Goal: Navigation & Orientation: Find specific page/section

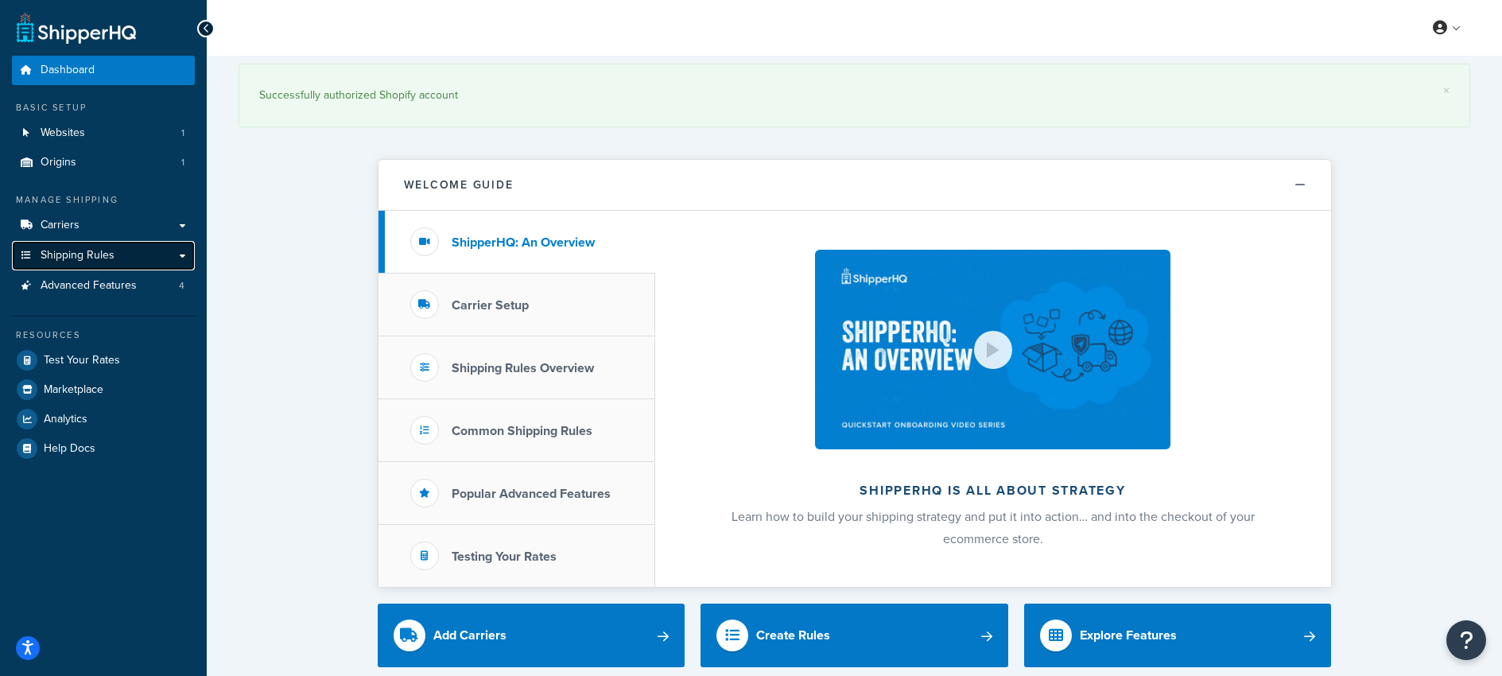
click at [99, 254] on span "Shipping Rules" at bounding box center [78, 256] width 74 height 14
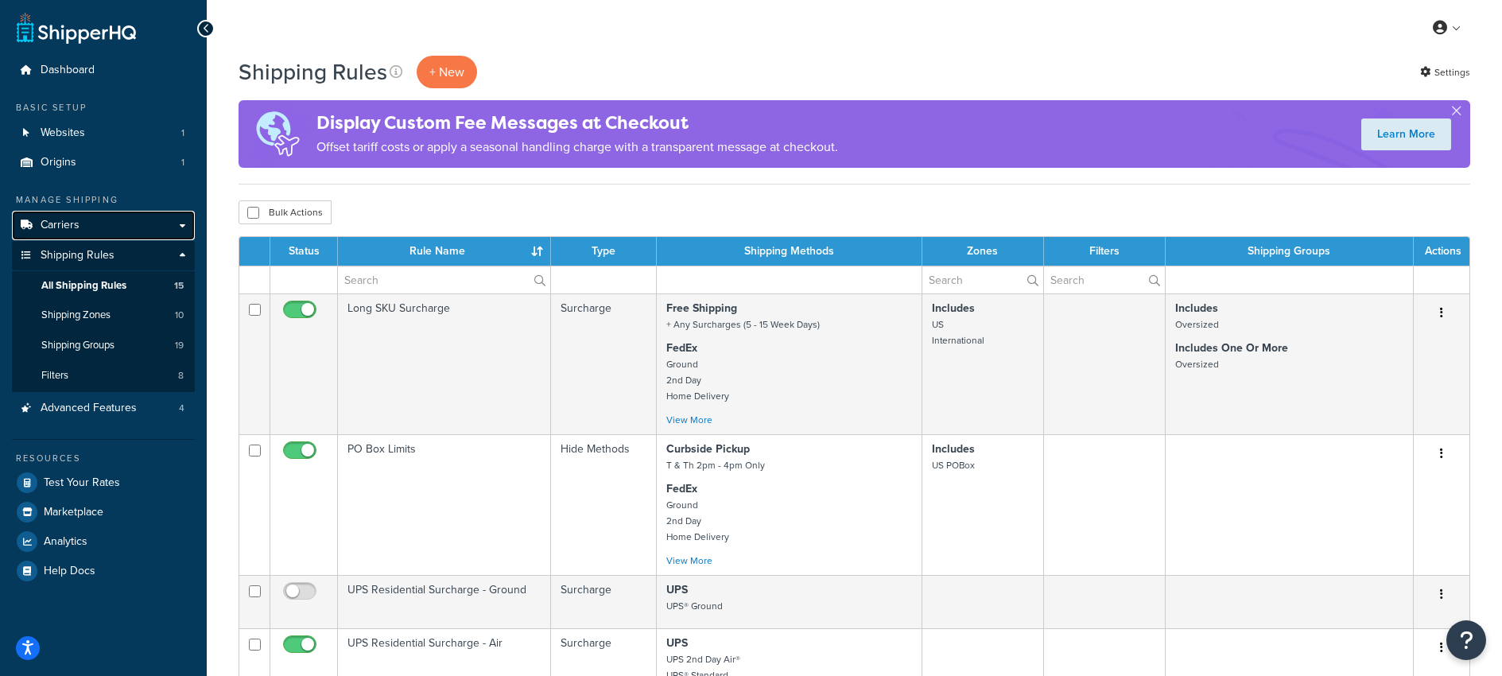
click at [60, 224] on span "Carriers" at bounding box center [60, 226] width 39 height 14
